Goal: Task Accomplishment & Management: Manage account settings

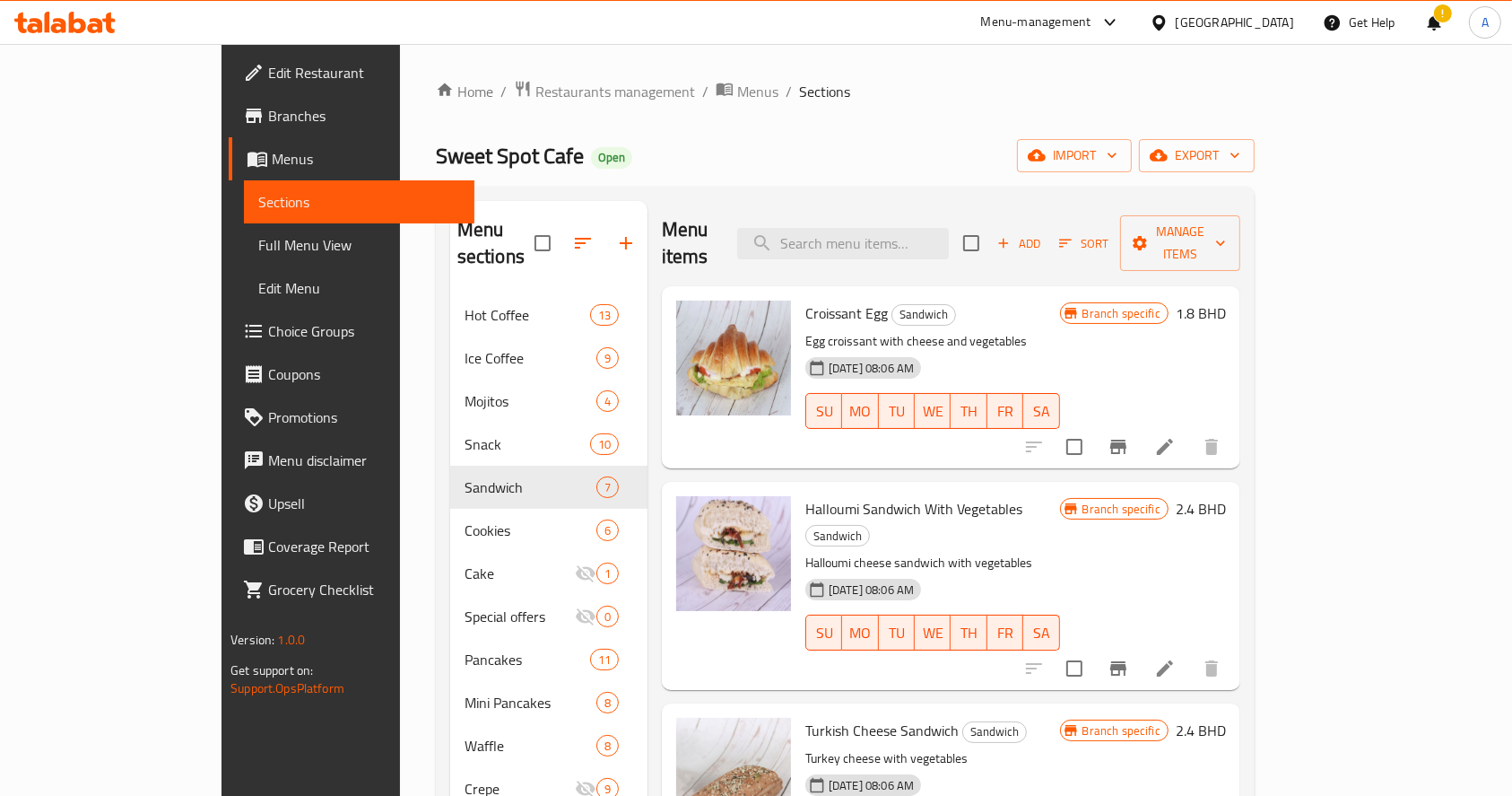
click at [400, 187] on div "Home / Restaurants management / Menus / Sections Sweet Spot Cafe Open import ex…" at bounding box center [845, 650] width 891 height 1211
click at [536, 86] on span "Restaurants management" at bounding box center [616, 92] width 160 height 22
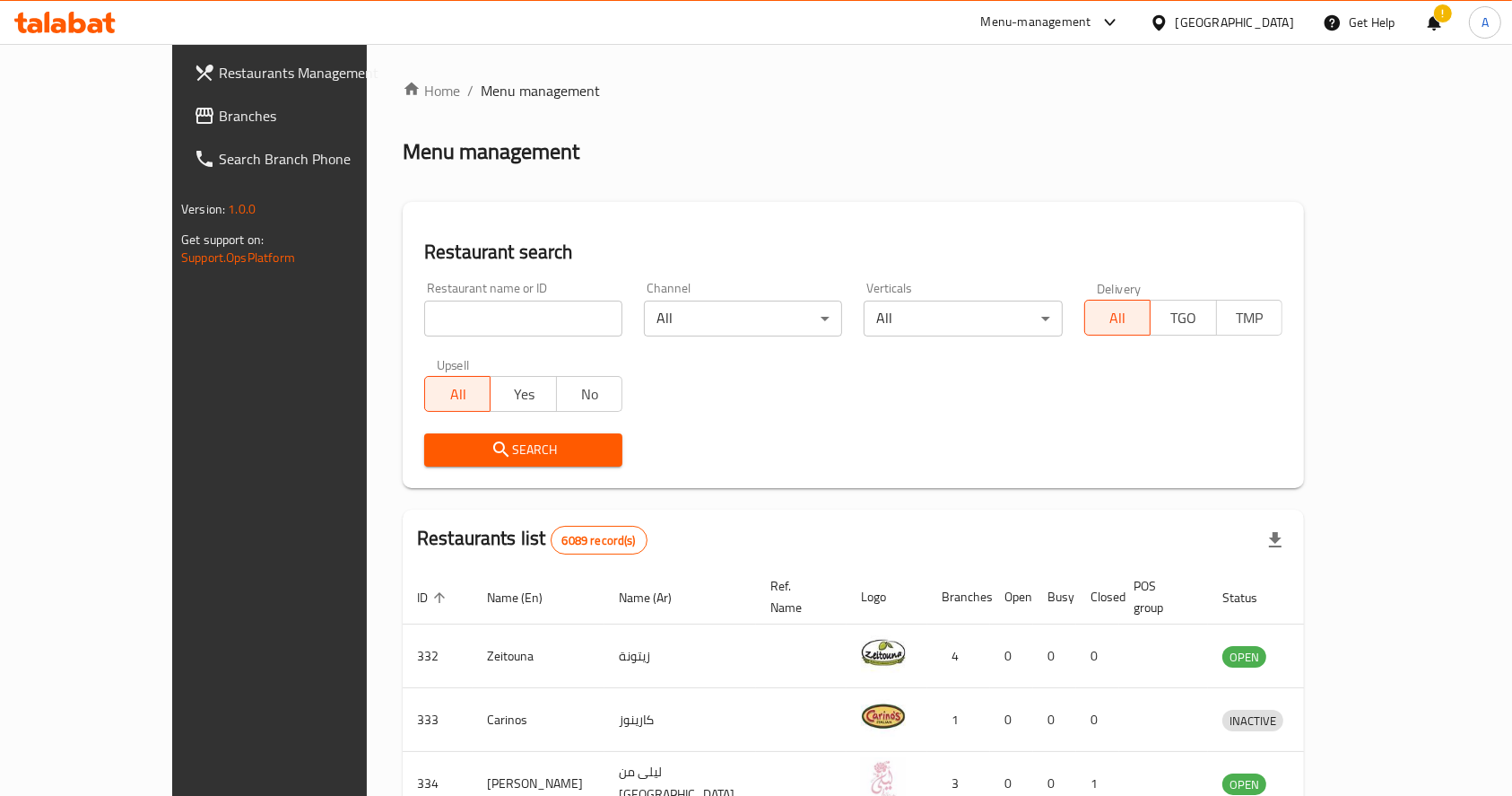
click at [424, 306] on input "search" at bounding box center [523, 319] width 198 height 36
type input "ي"
type input "darisha"
click button "Search" at bounding box center [523, 450] width 198 height 33
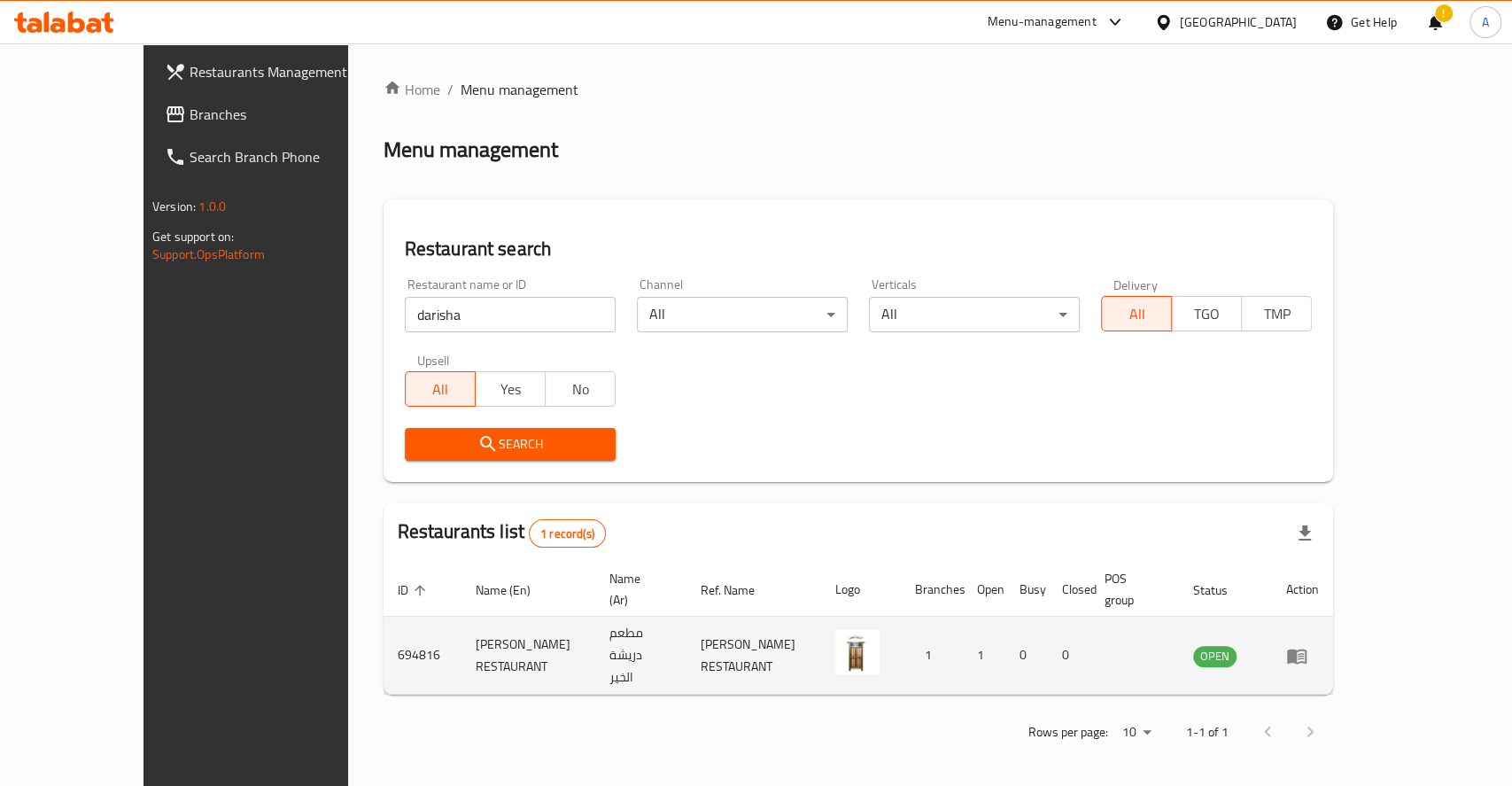
click at [1333, 617] on td "enhanced table" at bounding box center [1302, 656] width 61 height 78
click at [1304, 653] on icon "enhanced table" at bounding box center [1300, 657] width 6 height 7
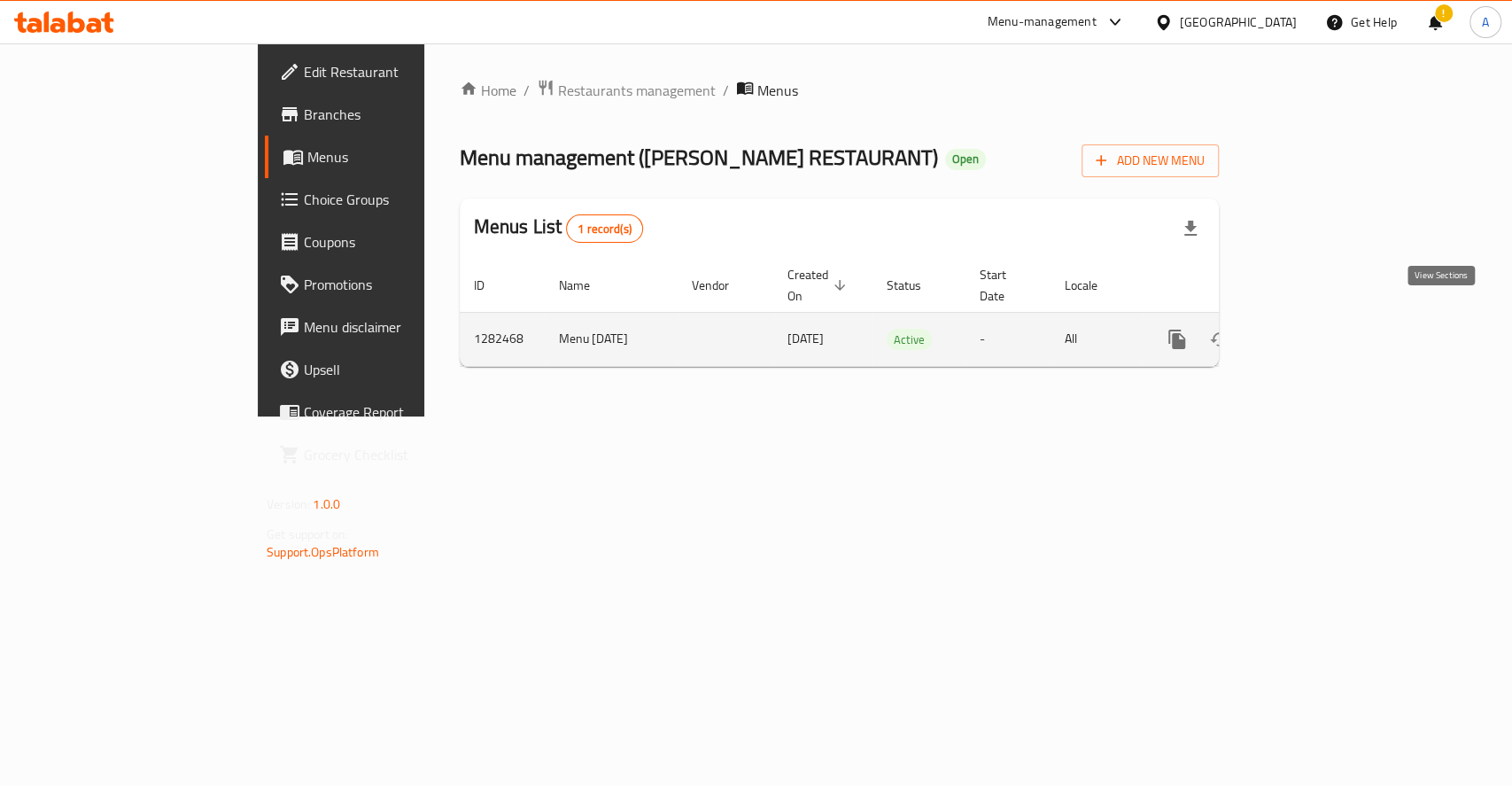
click at [1315, 329] on icon "enhanced table" at bounding box center [1305, 339] width 21 height 21
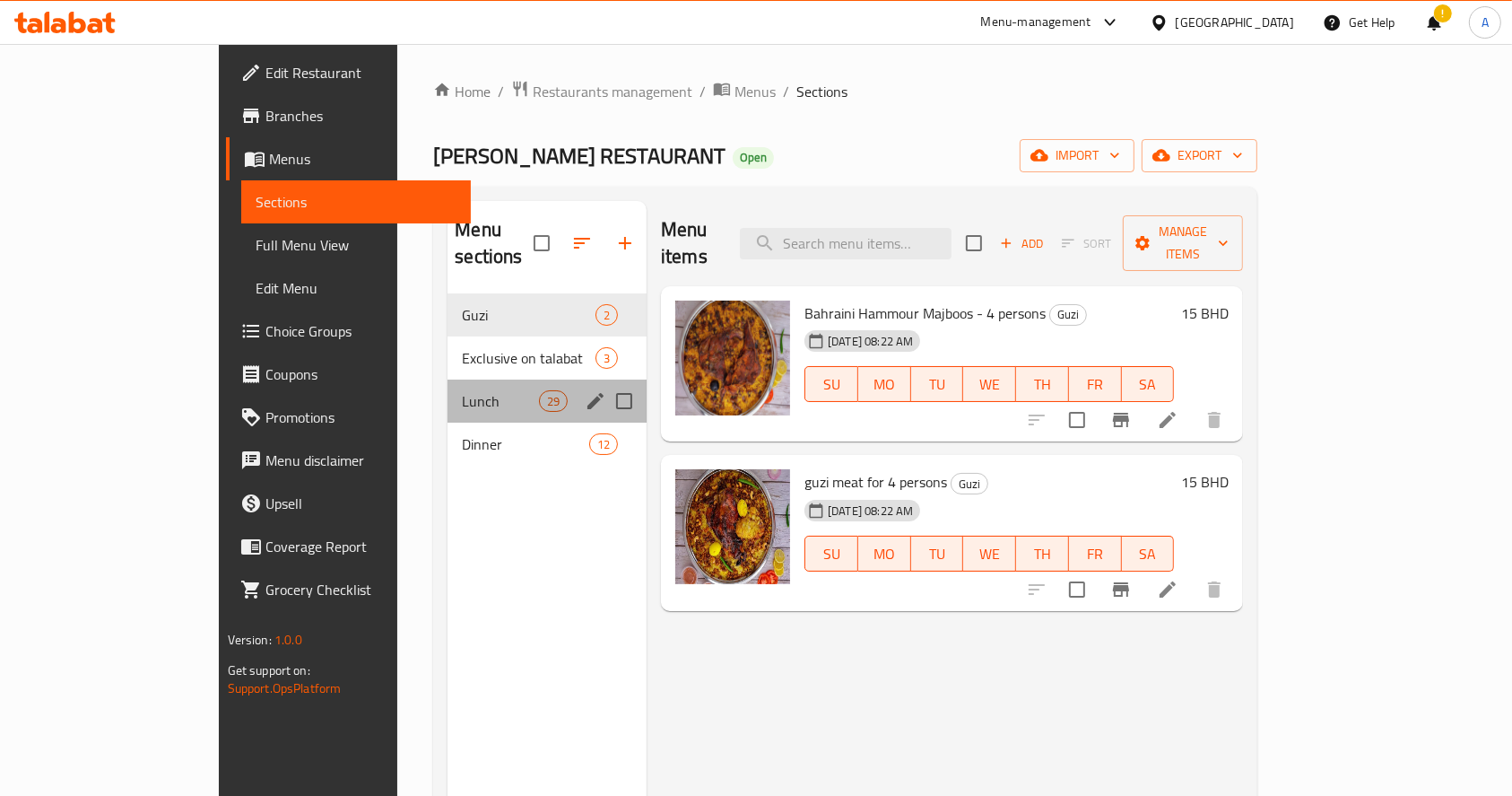
click at [448, 388] on div "Lunch 29" at bounding box center [547, 401] width 199 height 43
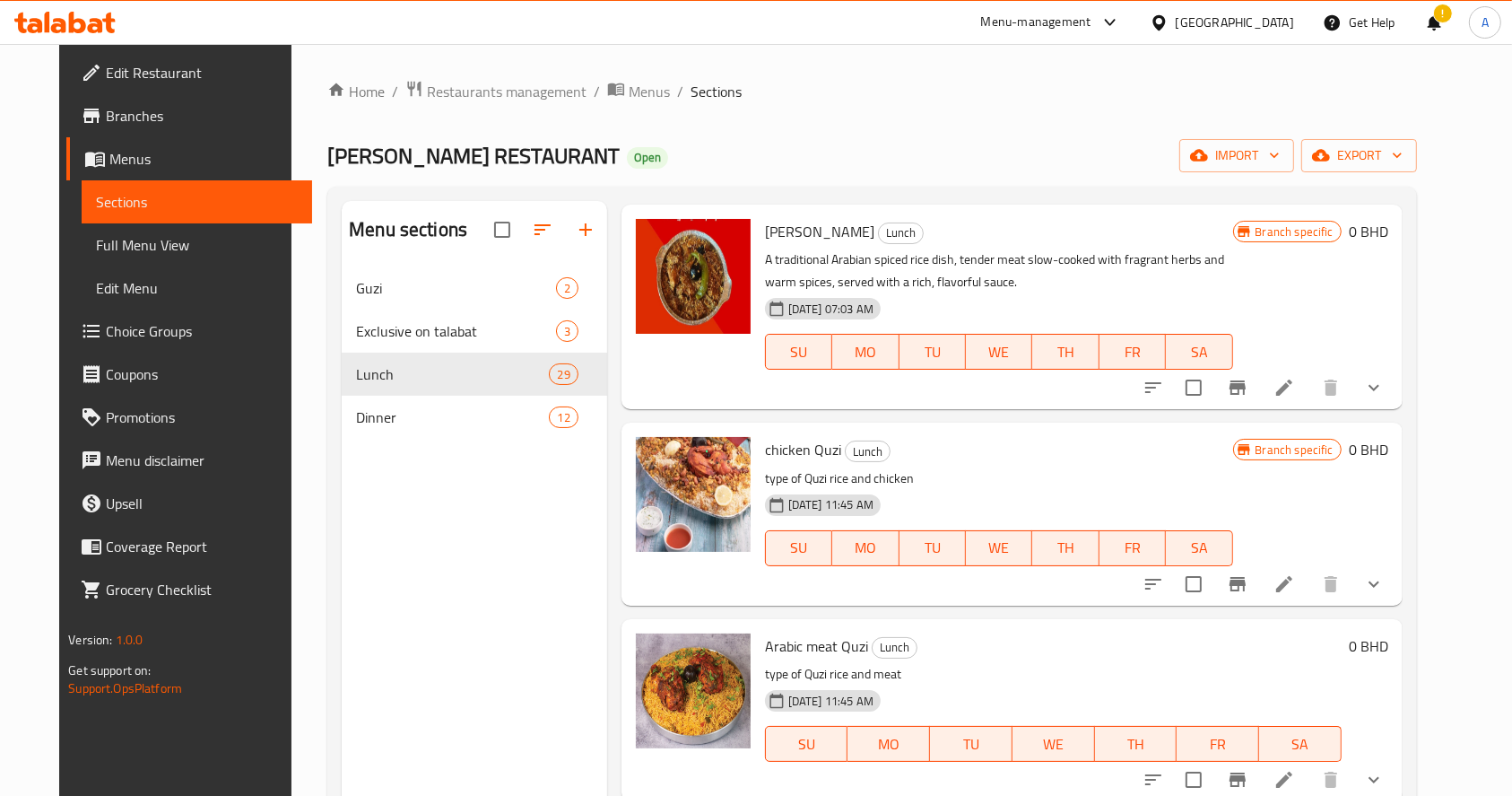
scroll to position [251, 0]
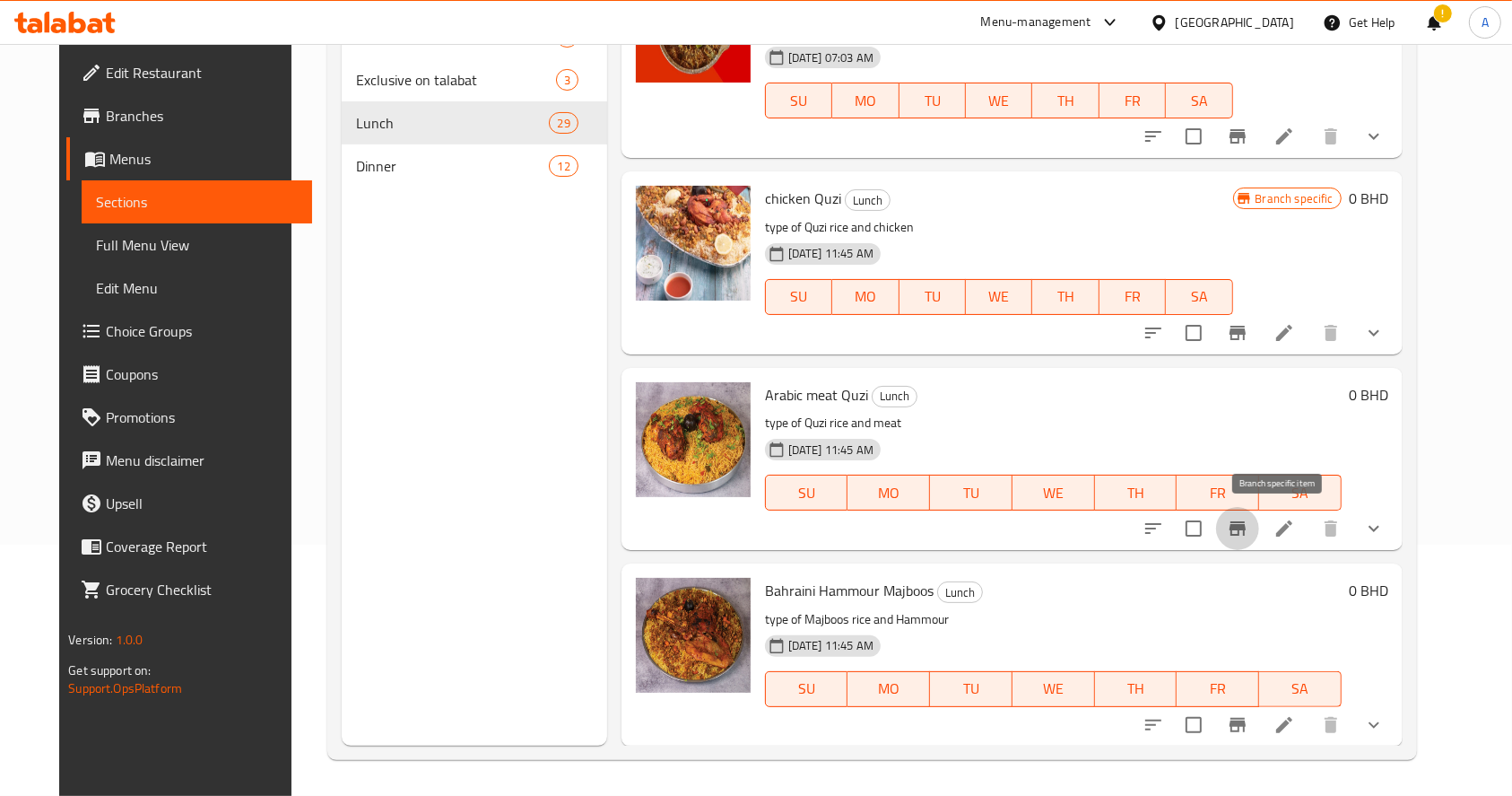
click at [1259, 513] on button "Branch-specific-item" at bounding box center [1238, 529] width 43 height 43
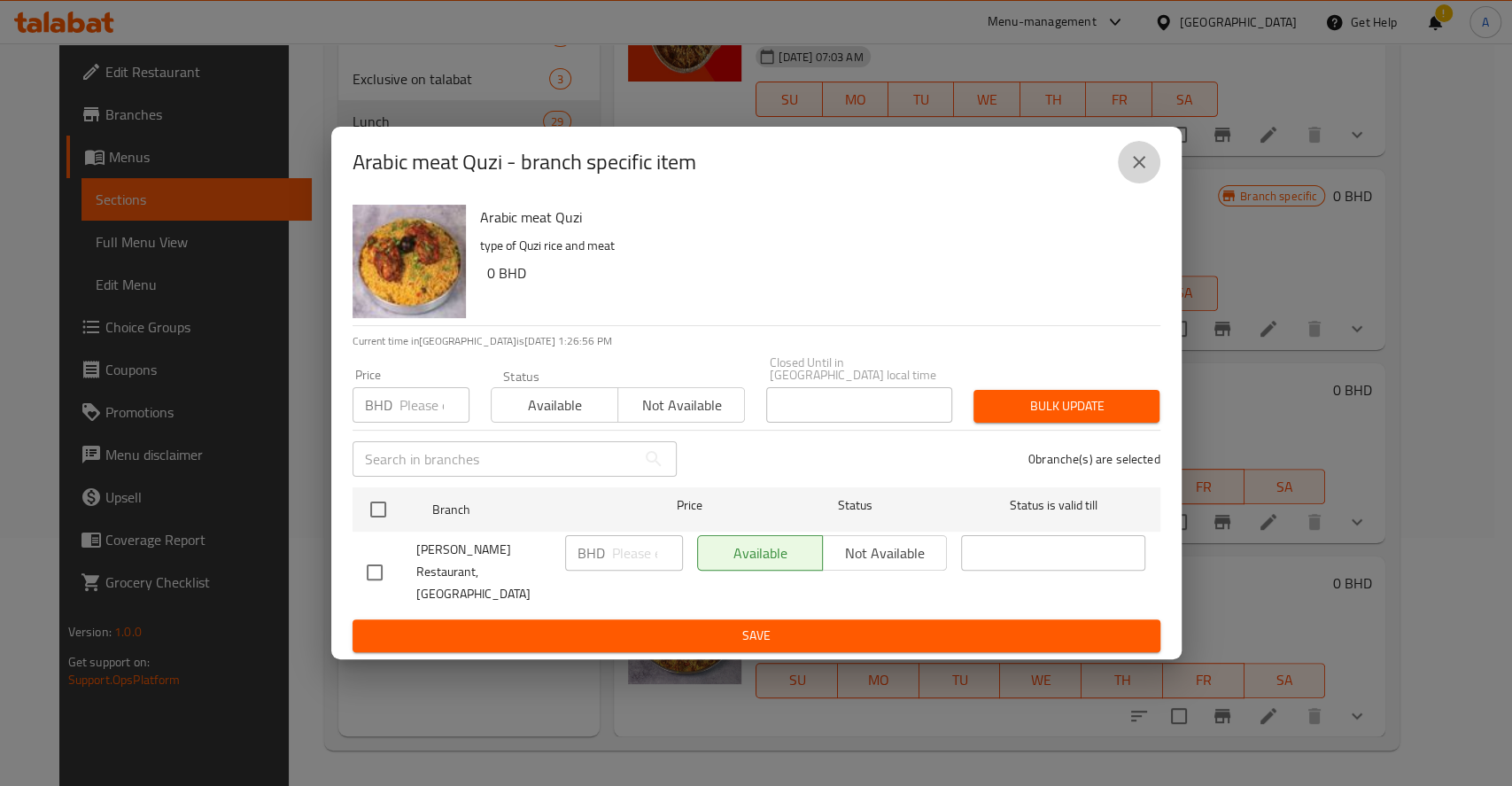
click at [1135, 173] on icon "close" at bounding box center [1140, 162] width 21 height 21
